Goal: Book appointment/travel/reservation

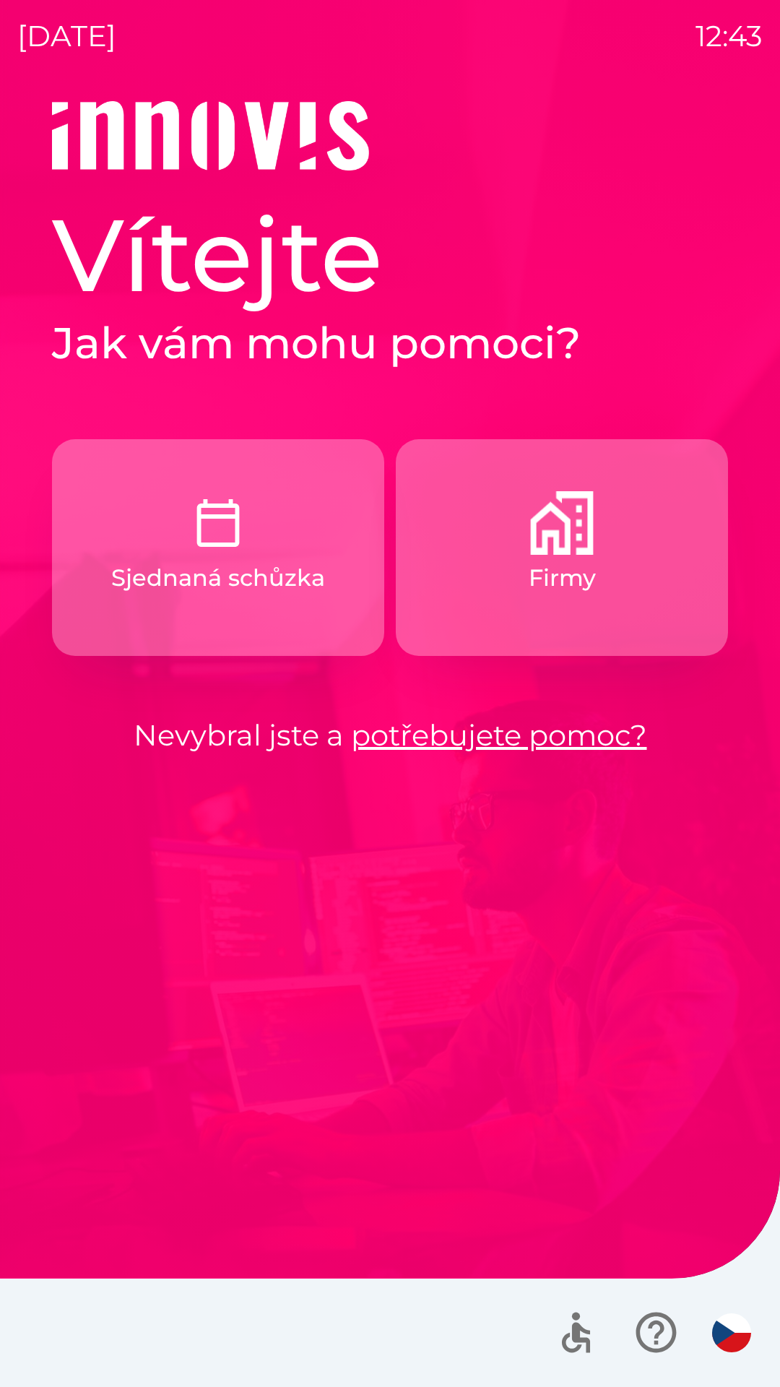
click at [517, 542] on button "Firmy" at bounding box center [562, 547] width 332 height 217
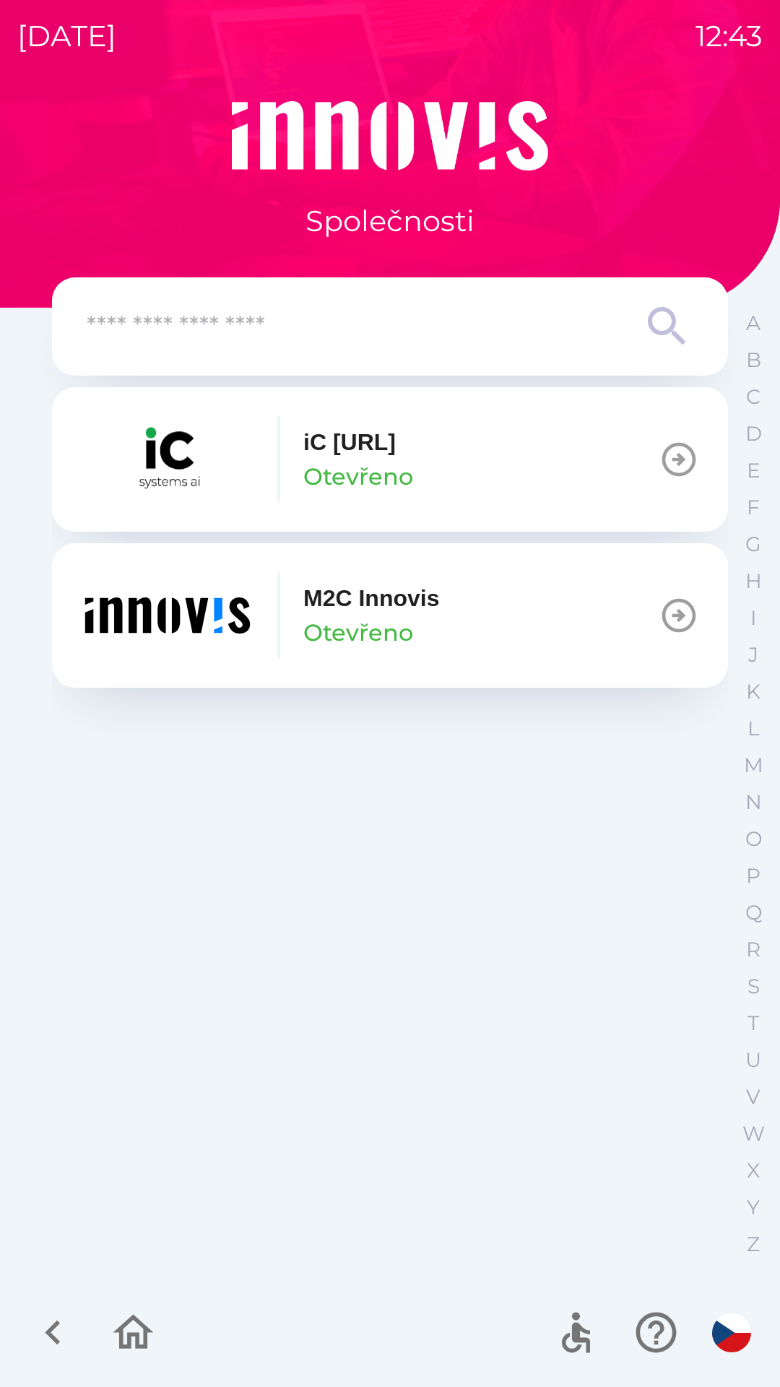
click at [427, 624] on div "M2C Innovis Otevřeno" at bounding box center [371, 615] width 136 height 69
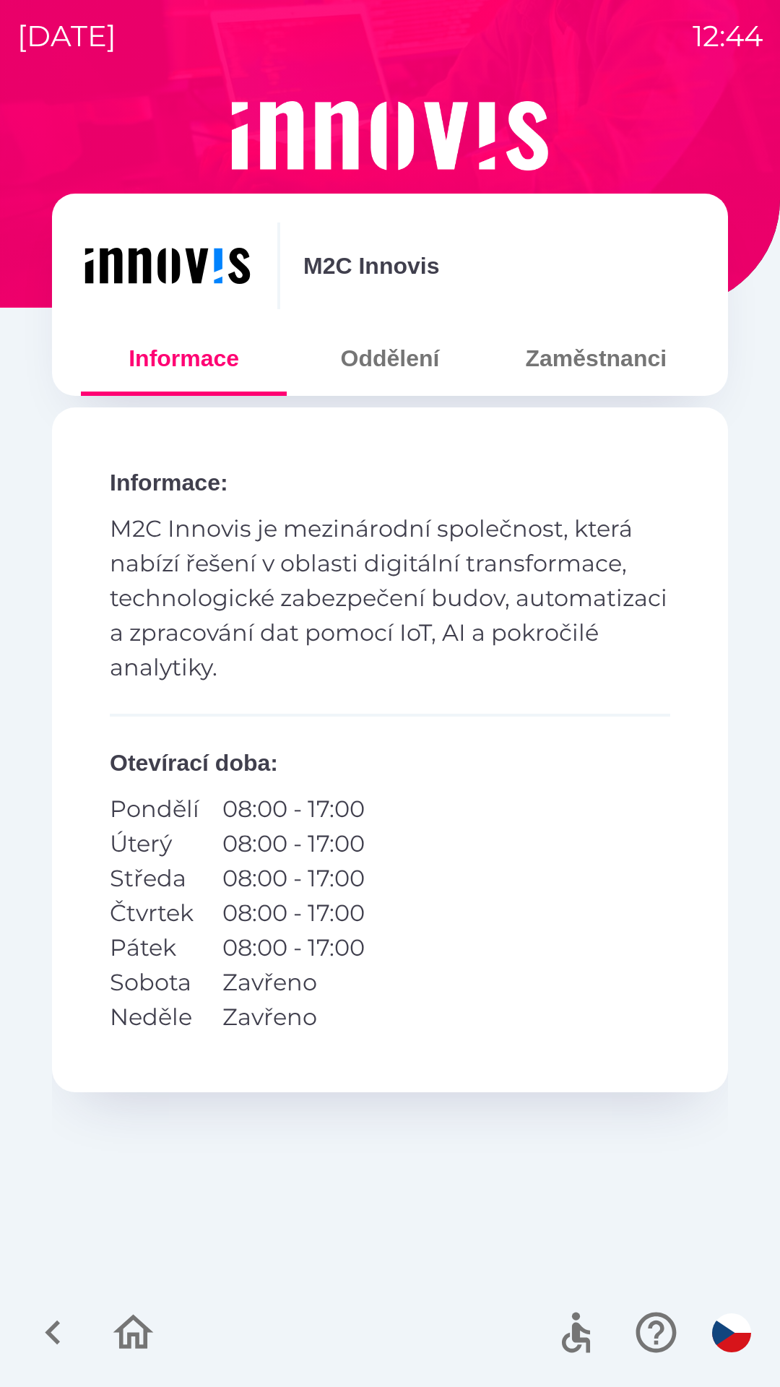
click at [553, 371] on button "Zaměstnanci" at bounding box center [597, 358] width 206 height 52
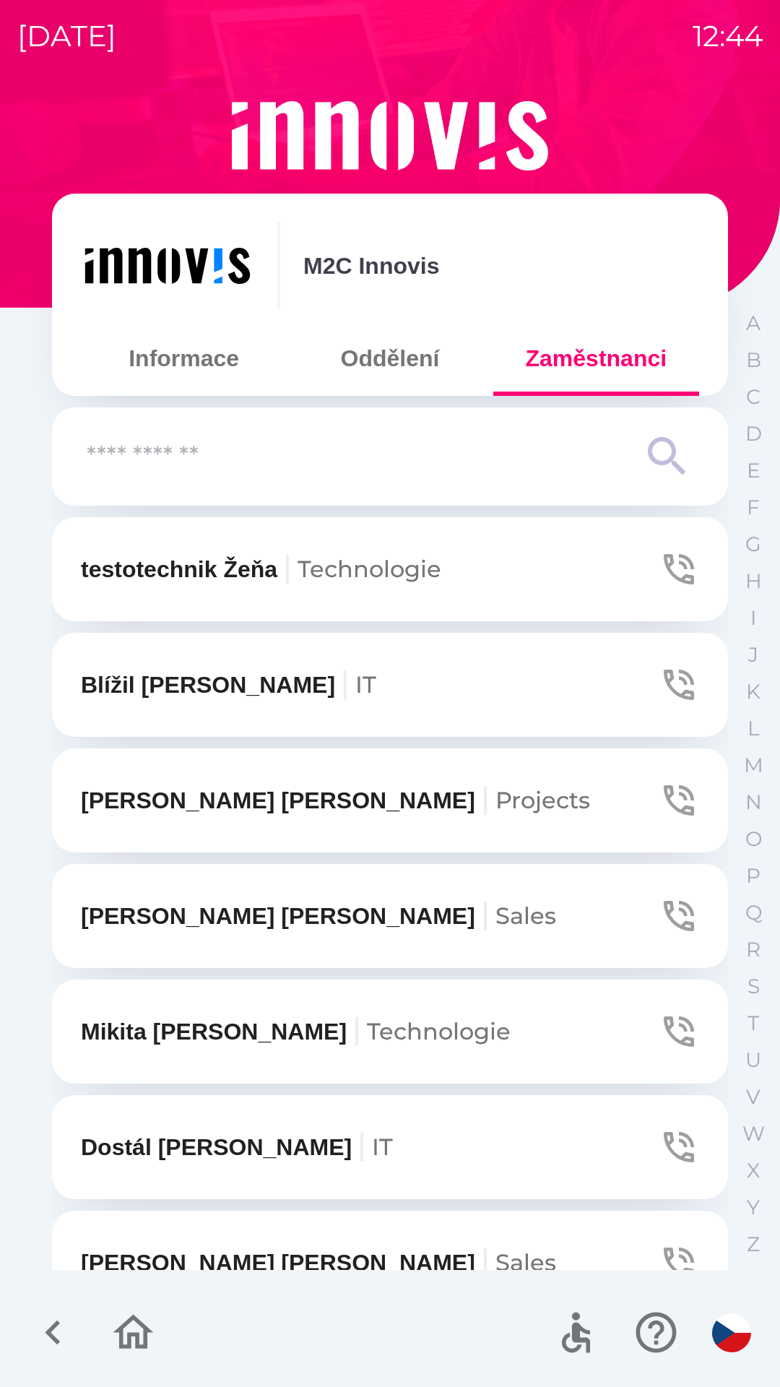
click at [116, 918] on p "[PERSON_NAME]" at bounding box center [318, 916] width 475 height 35
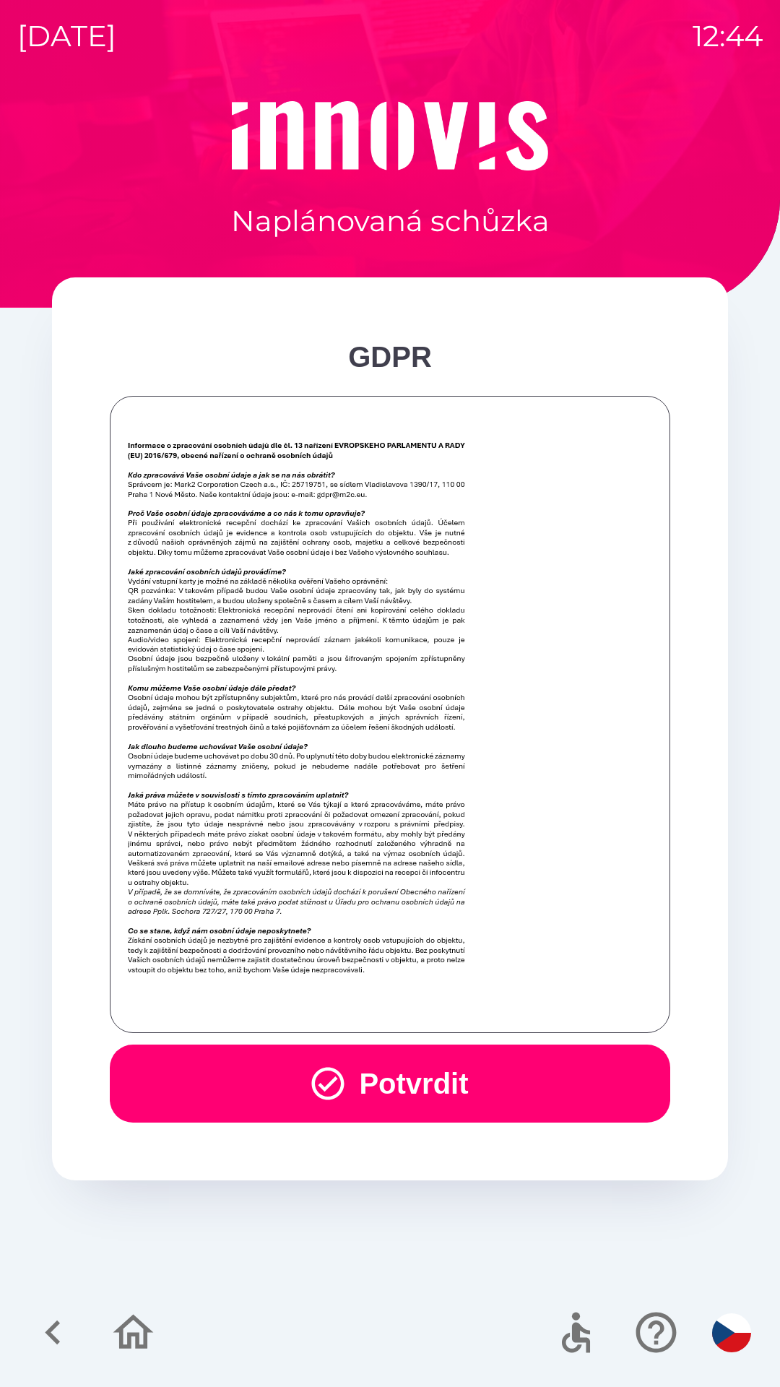
click at [348, 1077] on button "Potvrdit" at bounding box center [390, 1084] width 561 height 78
